Goal: Task Accomplishment & Management: Use online tool/utility

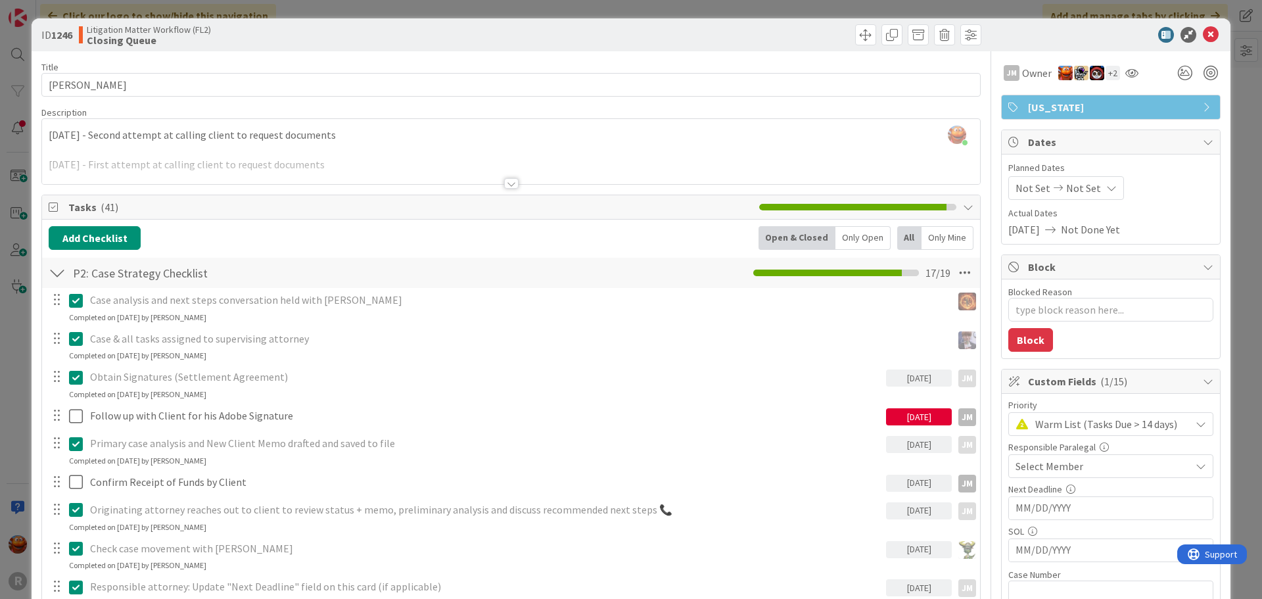
click at [14, 296] on div "ID 1246 Litigation Matter Workflow (FL2) Closing Queue Title 13 / 128 [PERSON_N…" at bounding box center [631, 299] width 1262 height 599
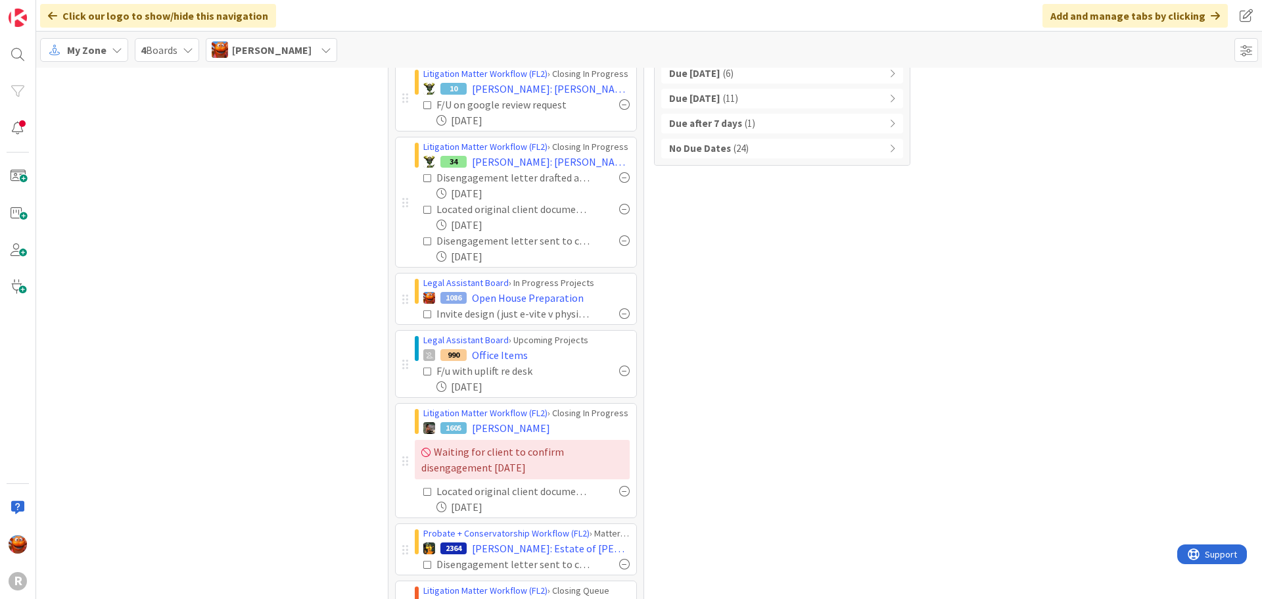
scroll to position [51, 0]
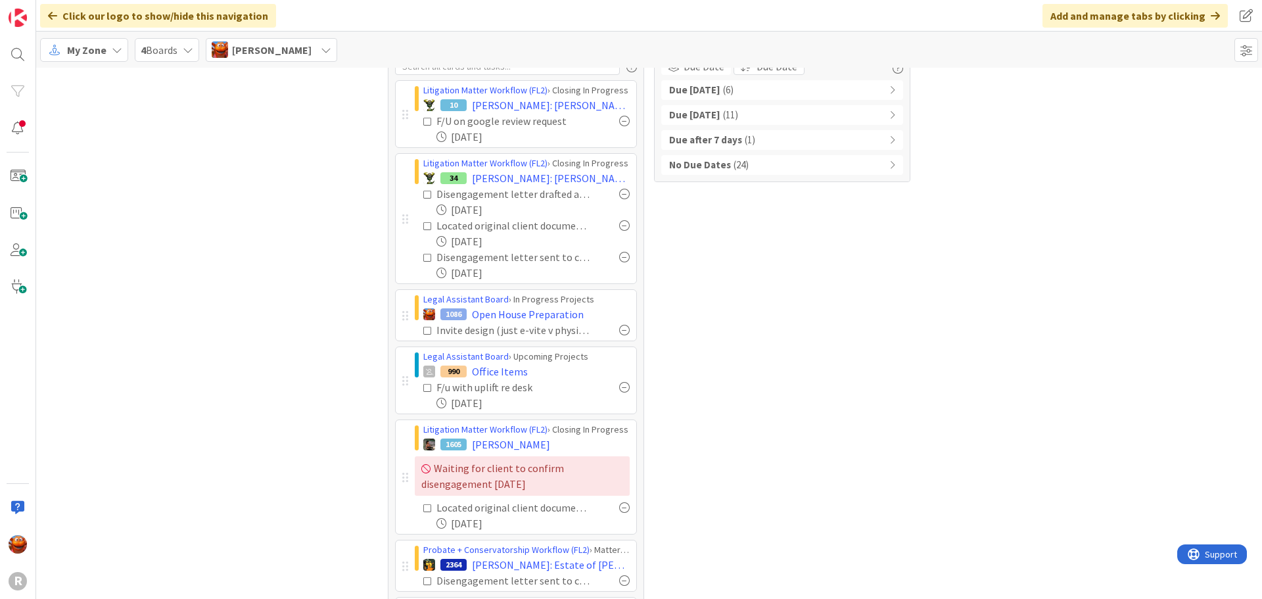
click at [1116, 280] on div "Focus 11 Litigation Matter Workflow (FL2) › Closing In Progress 10 [PERSON_NAME…" at bounding box center [649, 479] width 1226 height 927
click at [99, 55] on span "My Zone" at bounding box center [86, 50] width 39 height 16
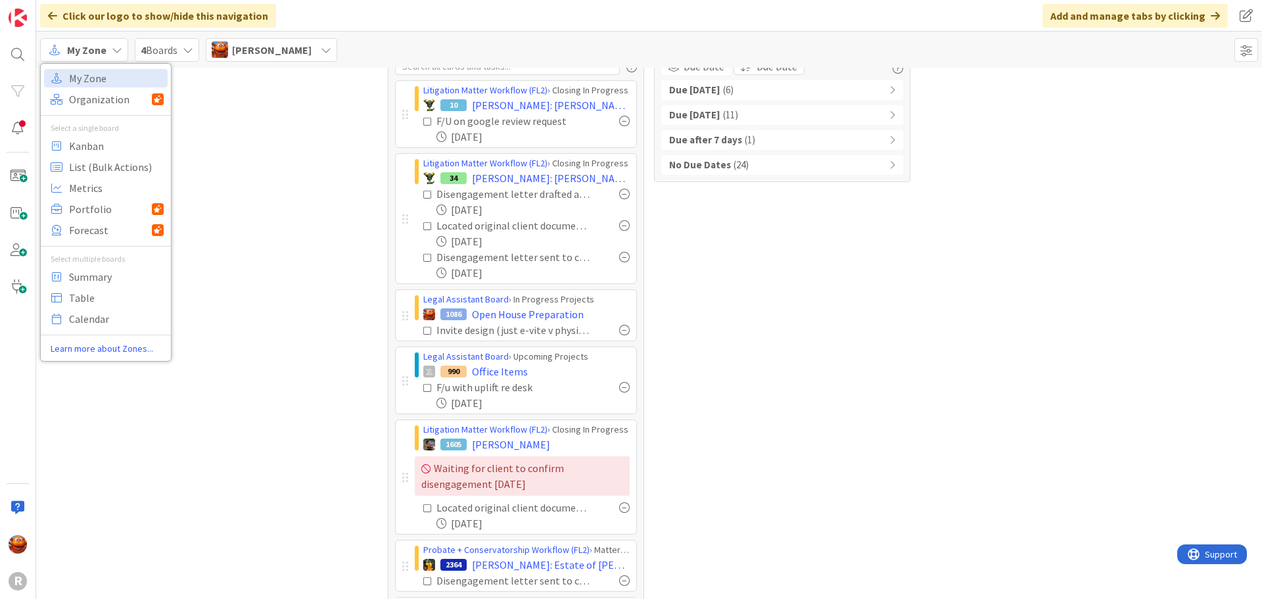
click at [114, 109] on div "My Zone Organization Select a single board Kanban List (Bulk Actions) Metrics P…" at bounding box center [106, 212] width 130 height 287
click at [104, 147] on span "Kanban" at bounding box center [116, 146] width 95 height 20
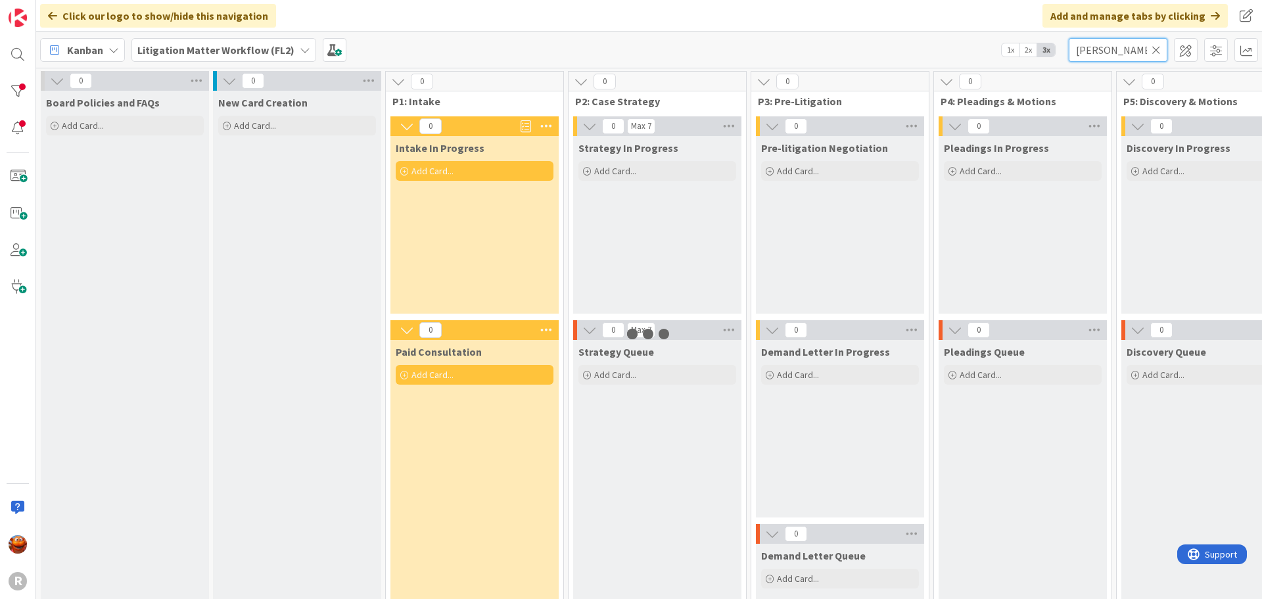
click at [1103, 55] on input "[PERSON_NAME]" at bounding box center [1118, 50] width 99 height 24
type input "[PERSON_NAME]"
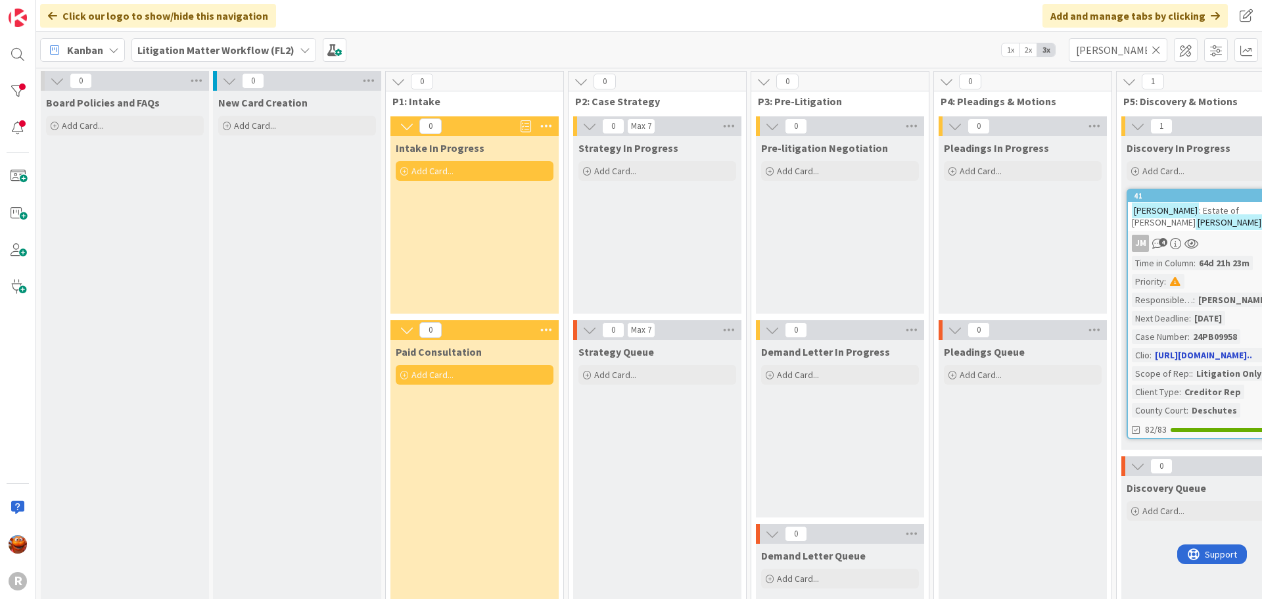
click at [1232, 235] on div "JM 4" at bounding box center [1205, 243] width 155 height 17
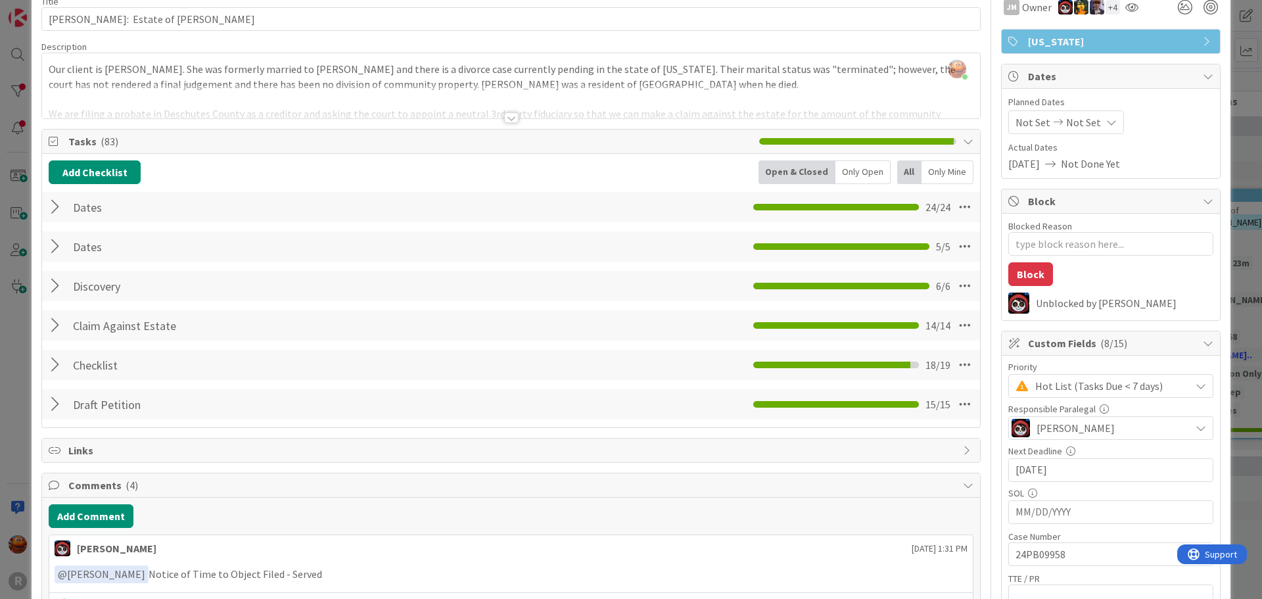
click at [55, 365] on div at bounding box center [57, 365] width 17 height 24
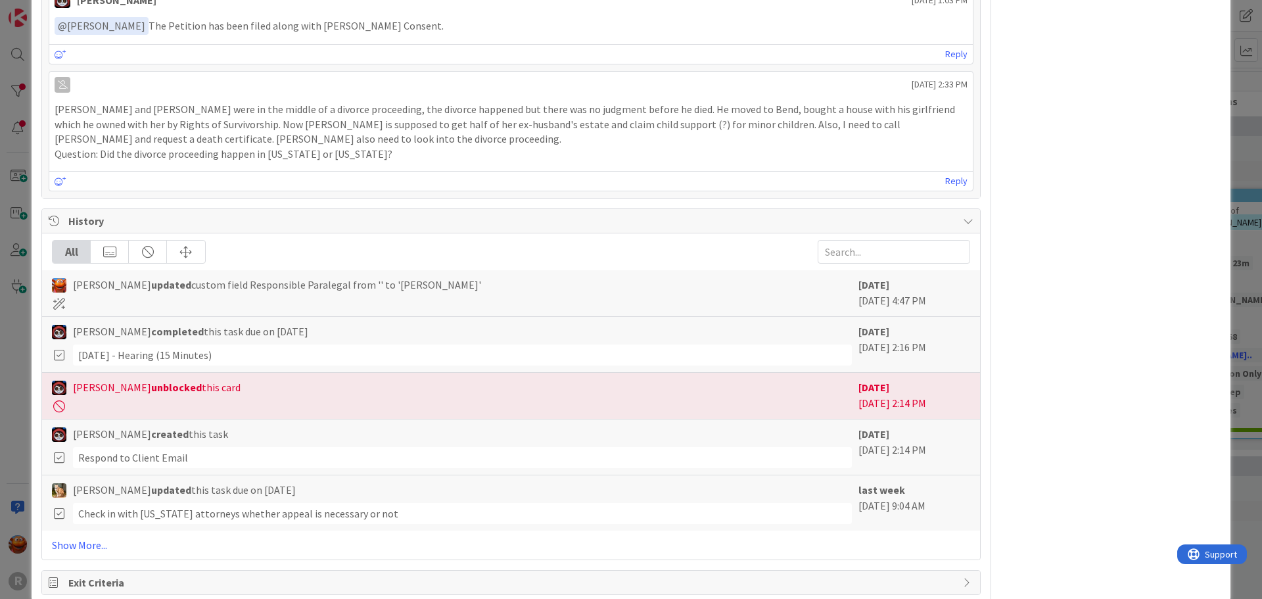
scroll to position [1558, 0]
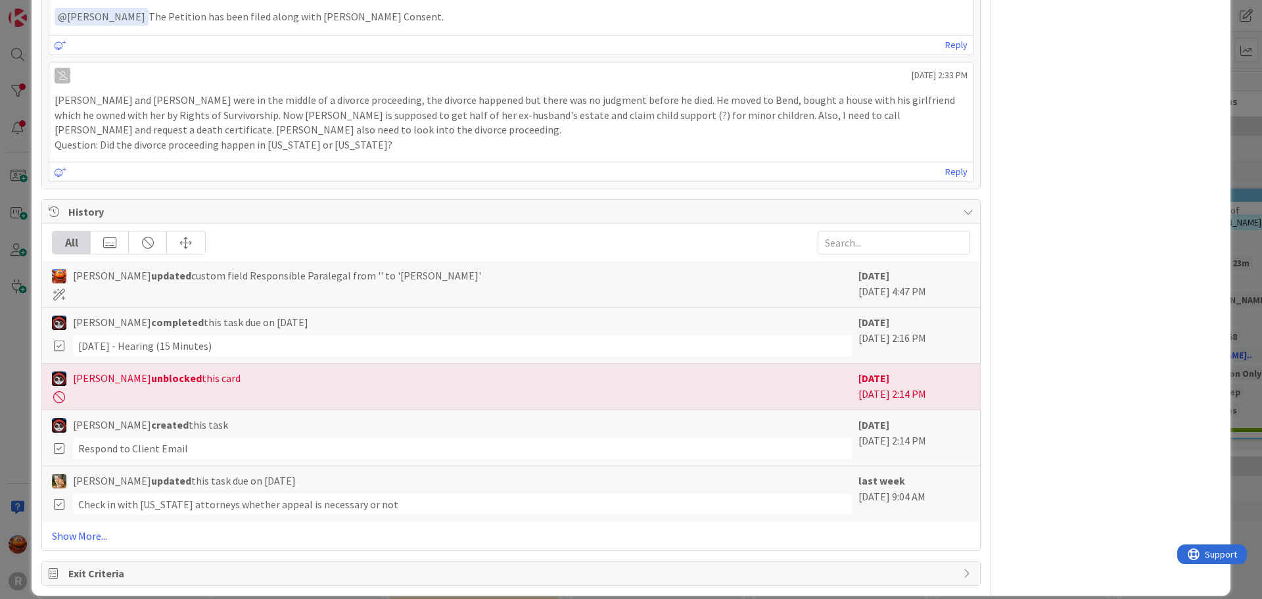
click at [8, 318] on div "ID 41 Litigation Matter Workflow (FL2) Discovery In Progress Title 34 / 128 [PE…" at bounding box center [631, 299] width 1262 height 599
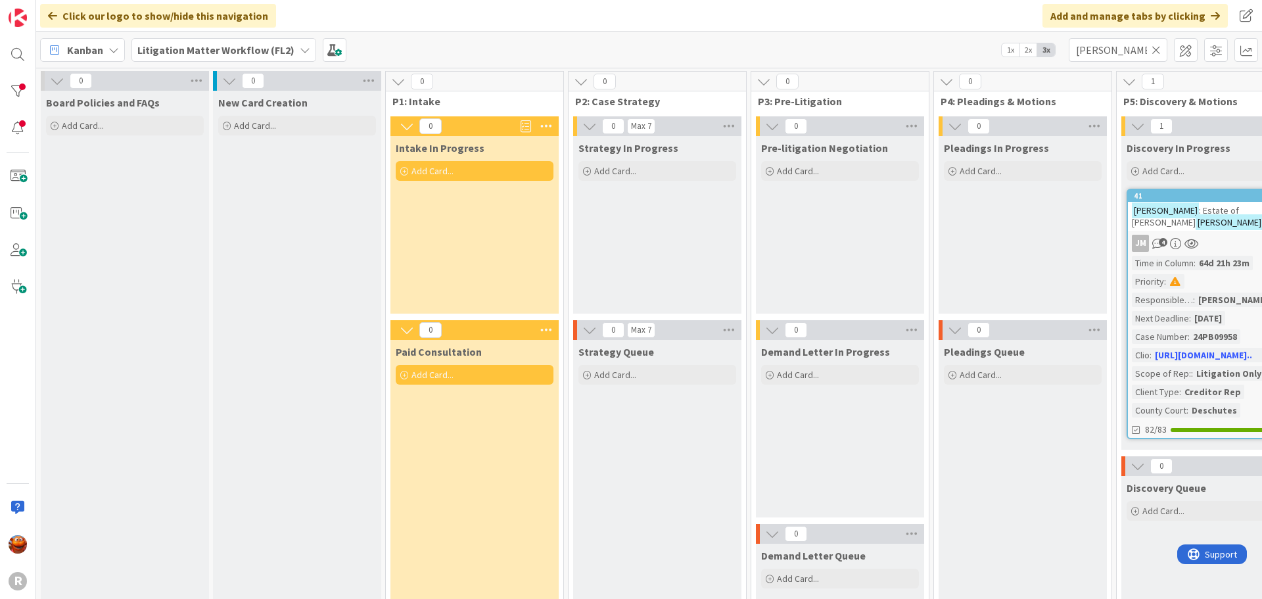
click at [87, 54] on span "Kanban" at bounding box center [85, 50] width 36 height 16
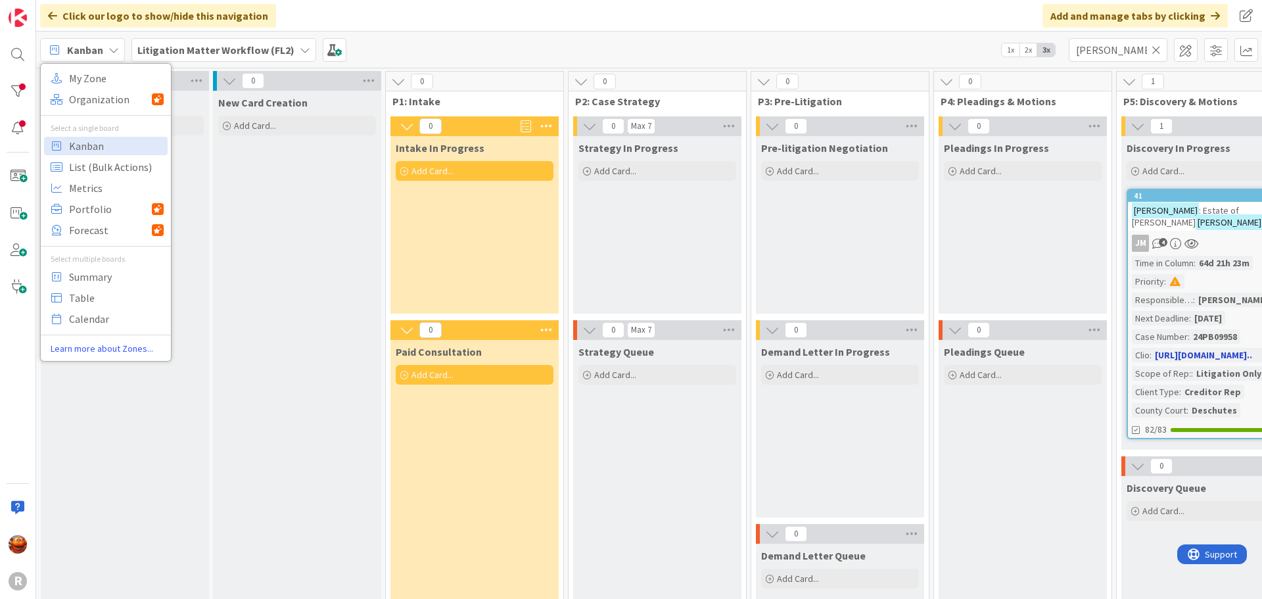
click at [1220, 235] on div "JM 4" at bounding box center [1205, 243] width 155 height 17
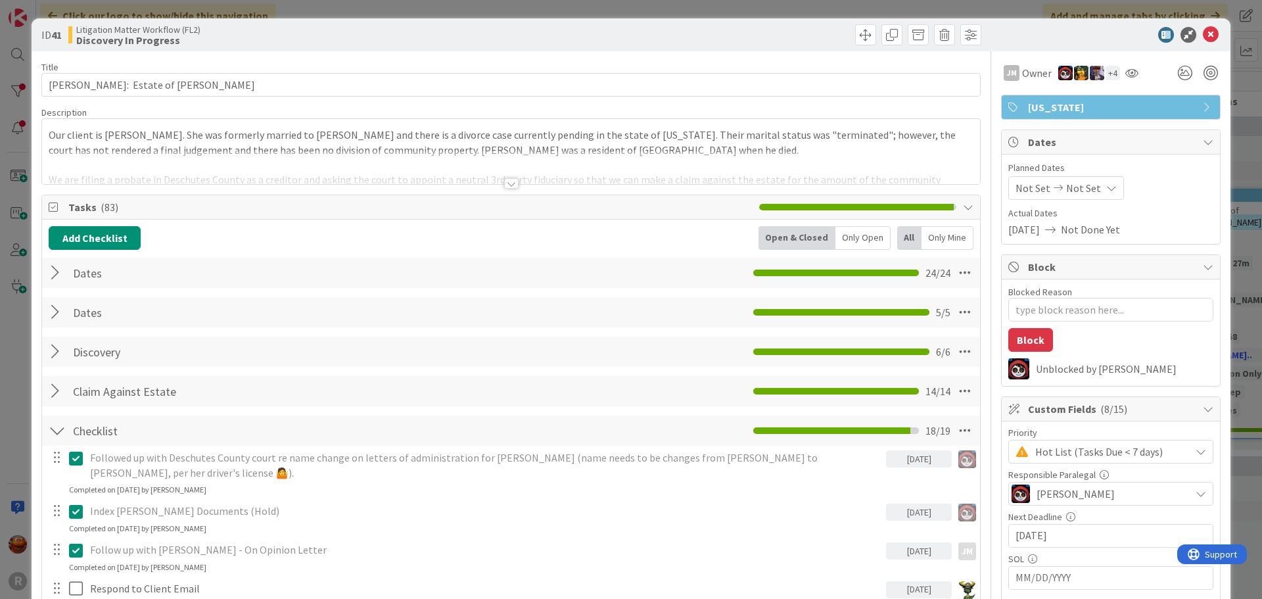
type textarea "x"
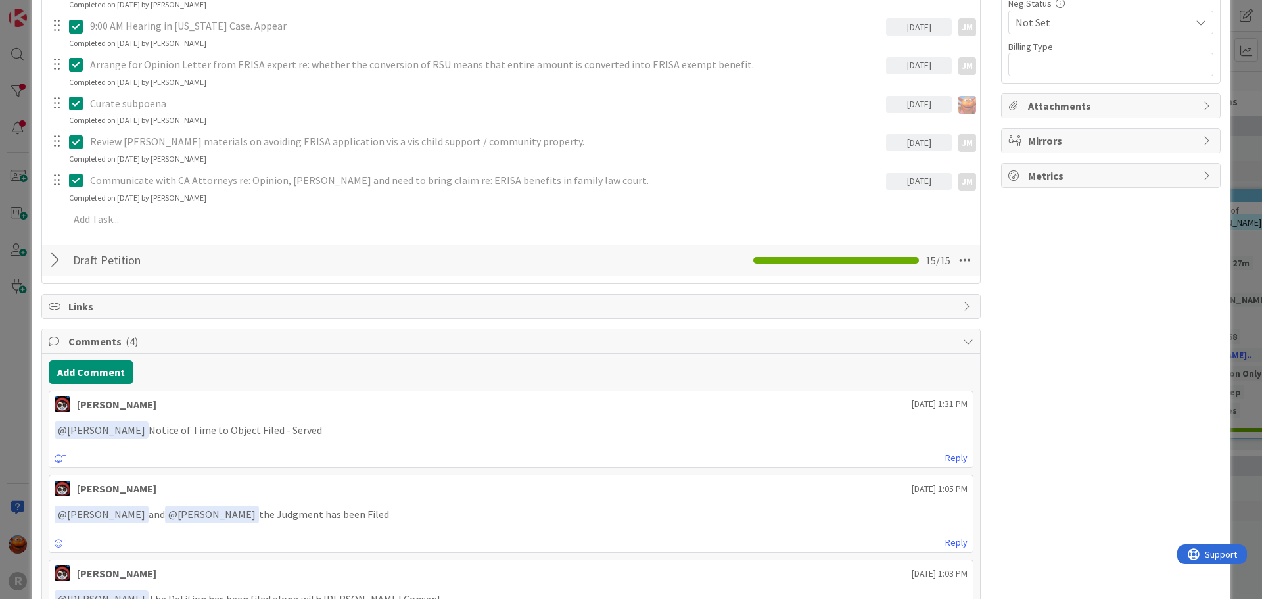
scroll to position [986, 0]
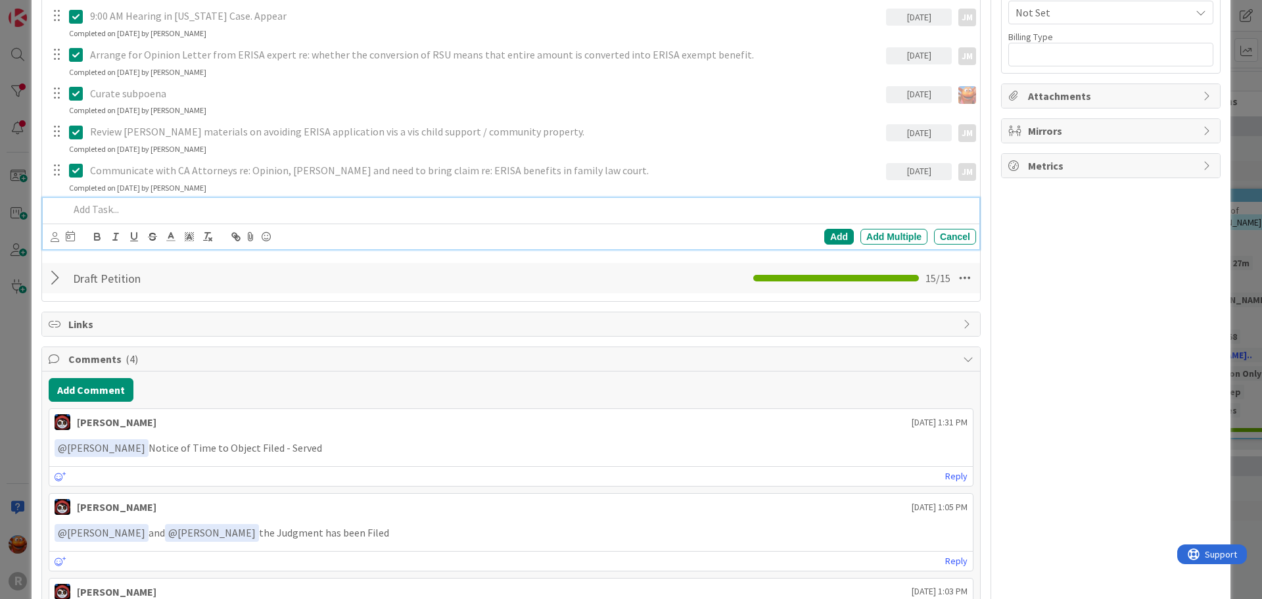
click at [135, 202] on p at bounding box center [520, 209] width 902 height 15
click at [52, 232] on icon at bounding box center [55, 237] width 9 height 10
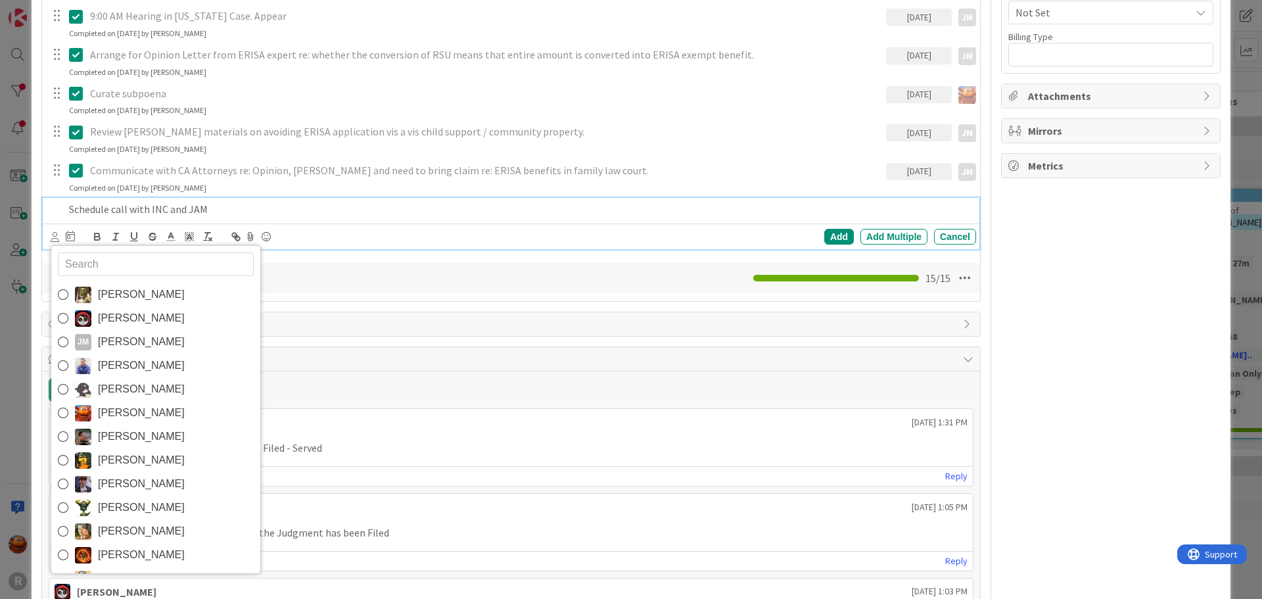
click at [108, 403] on span "[PERSON_NAME]" at bounding box center [141, 413] width 87 height 20
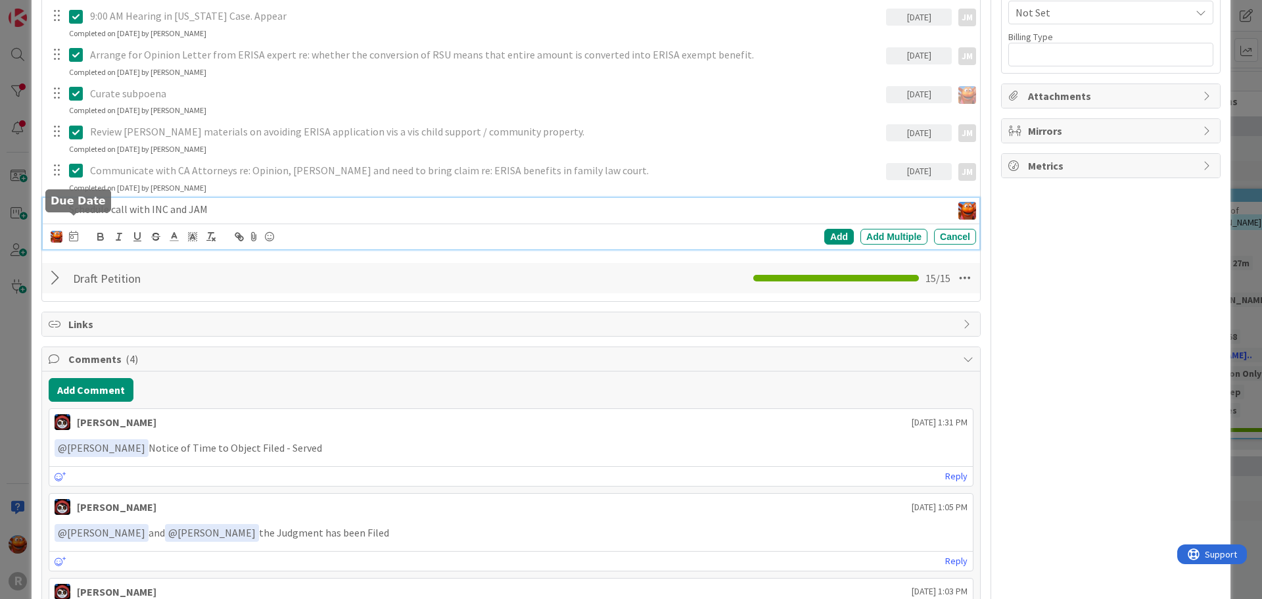
click at [73, 231] on icon at bounding box center [73, 236] width 9 height 11
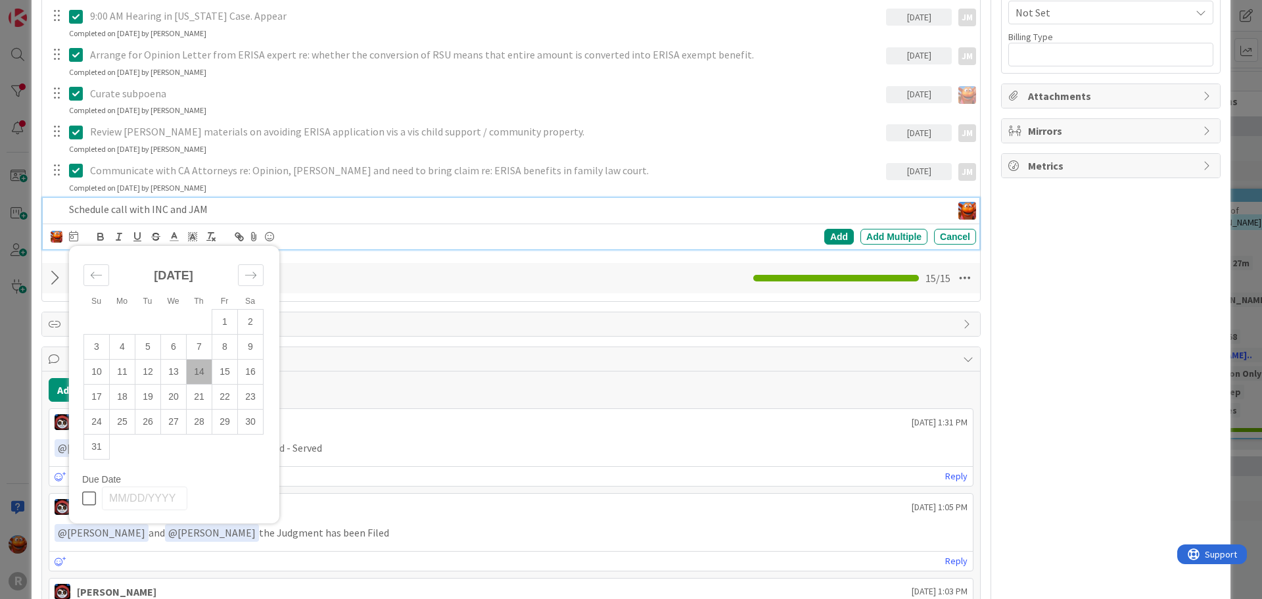
click at [208, 359] on td "14" at bounding box center [200, 371] width 26 height 25
click at [824, 229] on div "Add" at bounding box center [839, 237] width 30 height 16
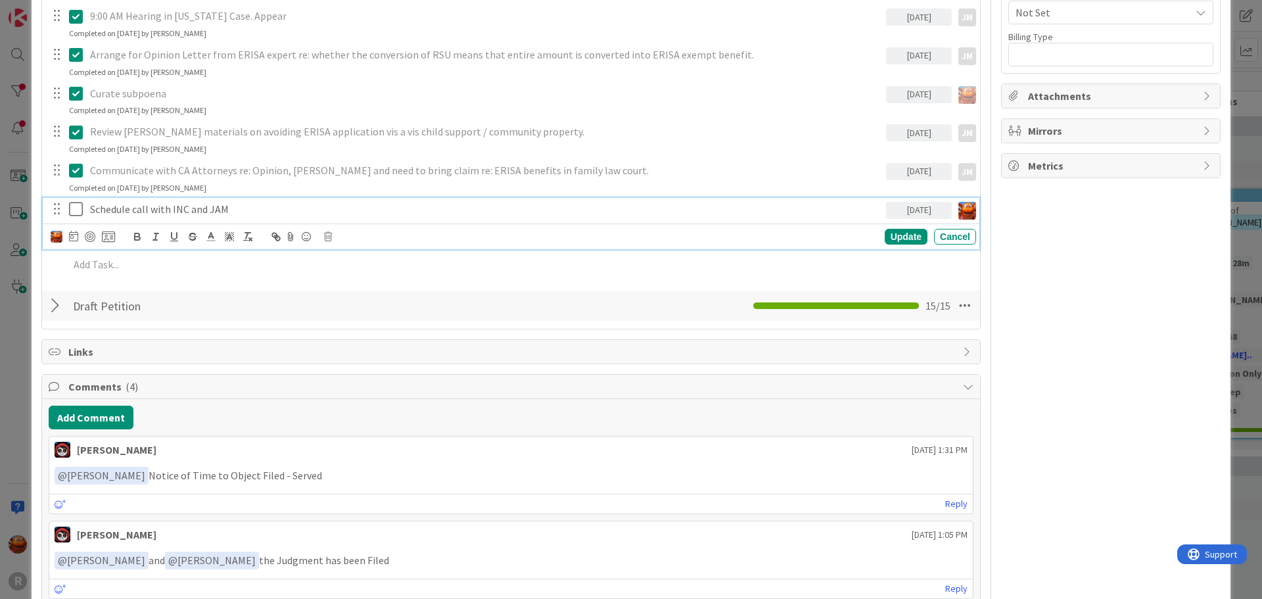
click at [123, 202] on p "Schedule call with INC and JAM" at bounding box center [485, 209] width 791 height 15
click at [85, 231] on div at bounding box center [90, 236] width 11 height 11
type textarea "x"
click at [22, 218] on div "ID 41 Litigation Matter Workflow (FL2) Discovery In Progress Title 34 / 128 [PE…" at bounding box center [631, 299] width 1262 height 599
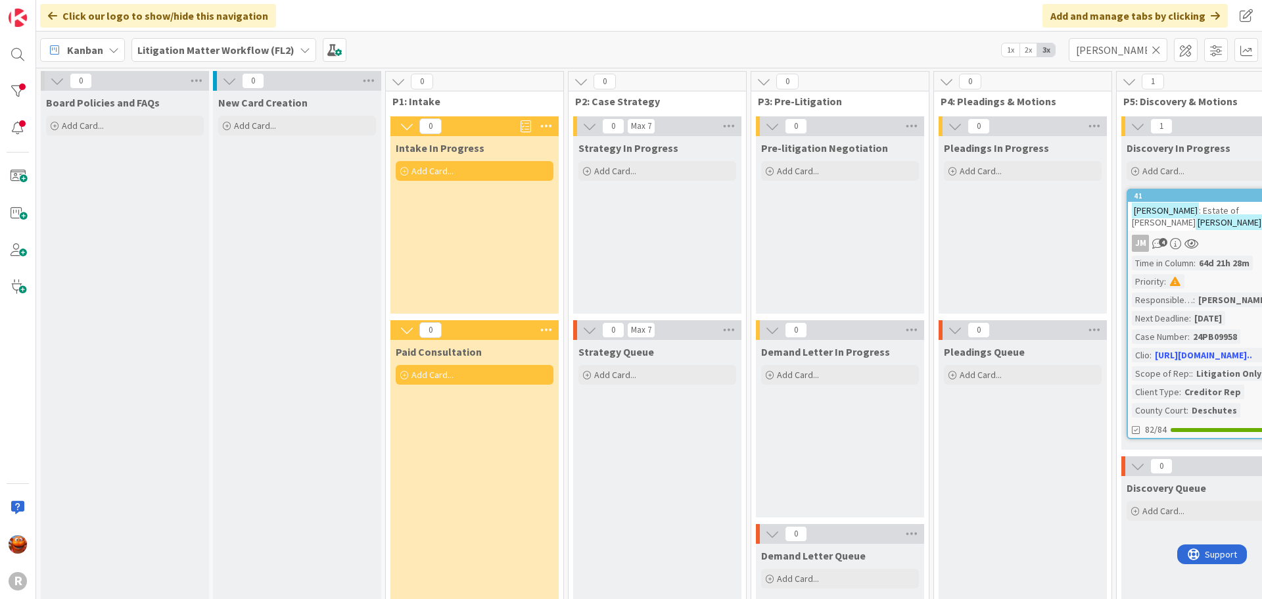
click at [94, 53] on span "Kanban" at bounding box center [85, 50] width 36 height 16
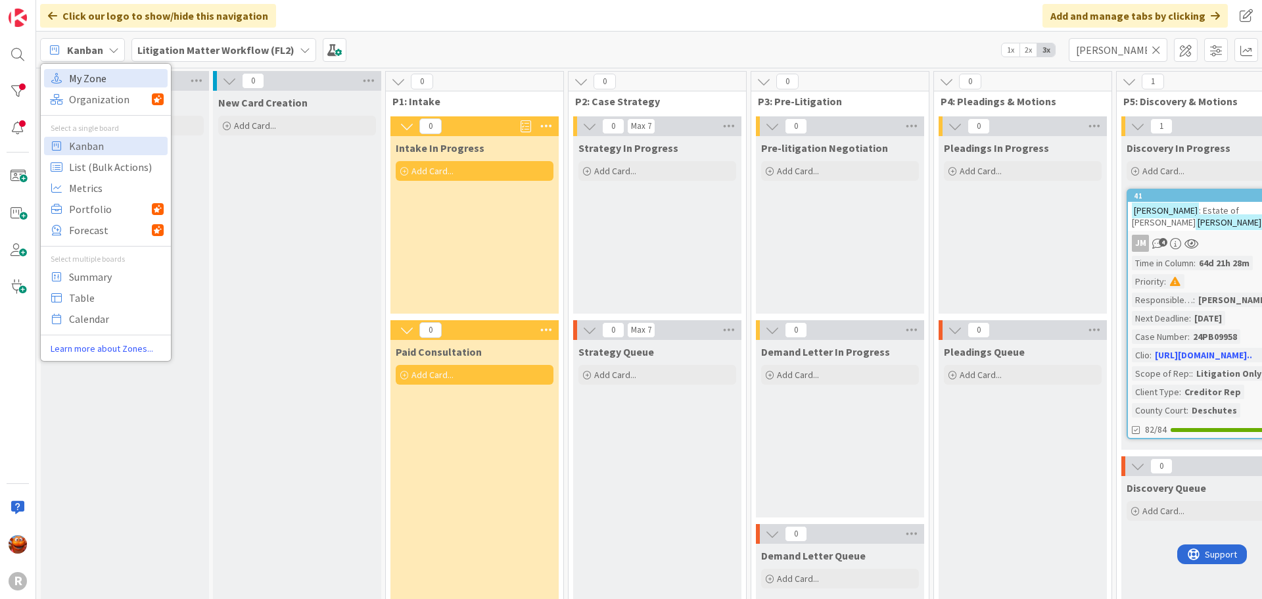
click at [112, 83] on span "My Zone" at bounding box center [116, 78] width 95 height 20
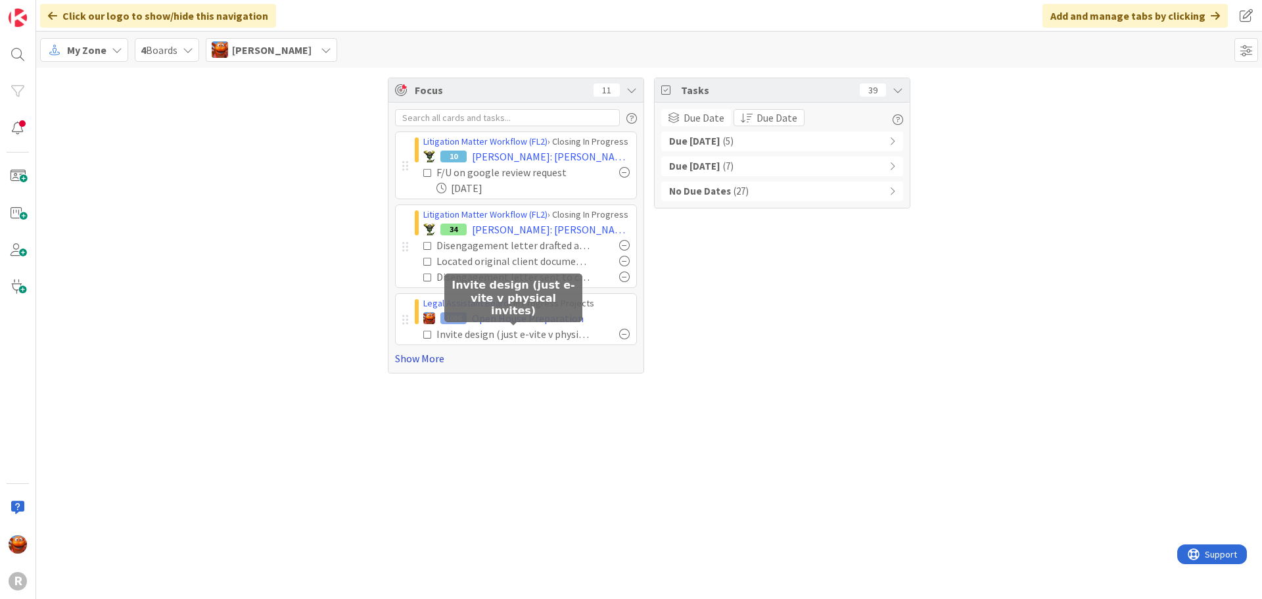
click at [422, 363] on link "Show More" at bounding box center [516, 358] width 242 height 16
